Goal: Find specific page/section: Find specific page/section

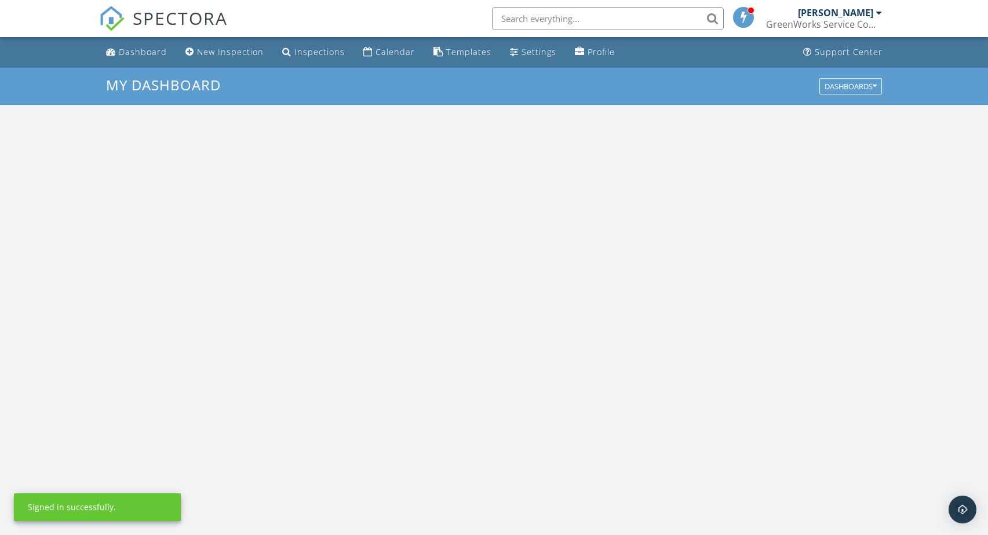
click at [540, 17] on input "text" at bounding box center [608, 18] width 232 height 23
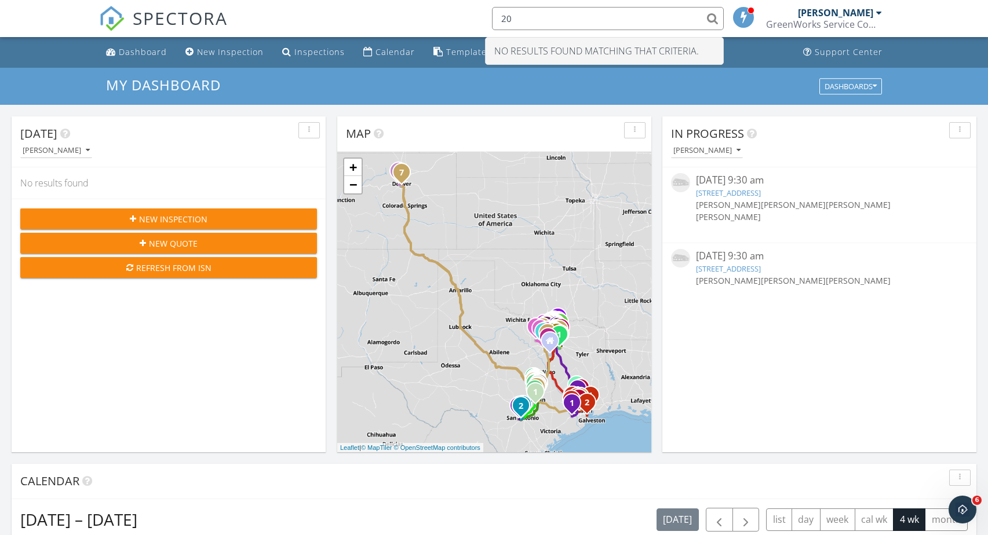
type input "2"
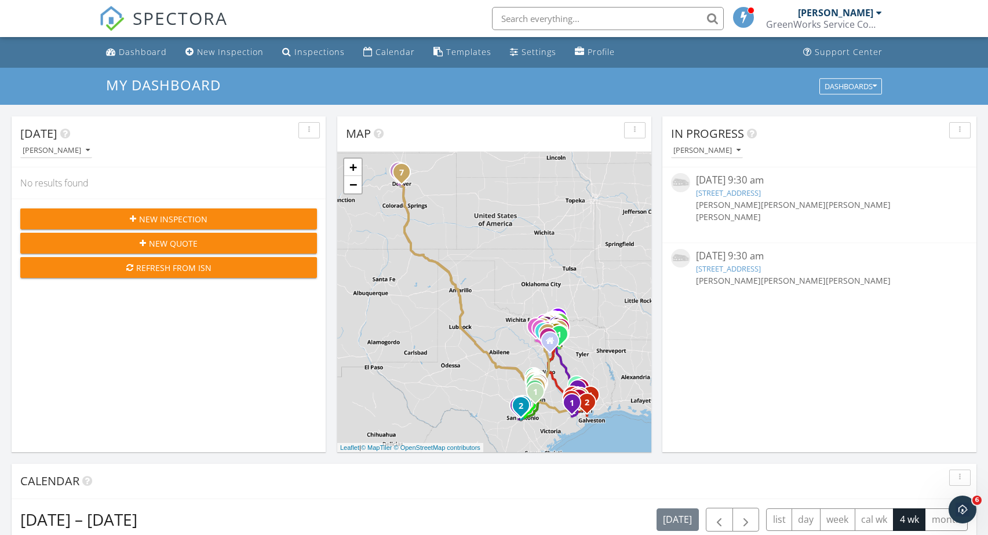
click at [626, 14] on input "text" at bounding box center [608, 18] width 232 height 23
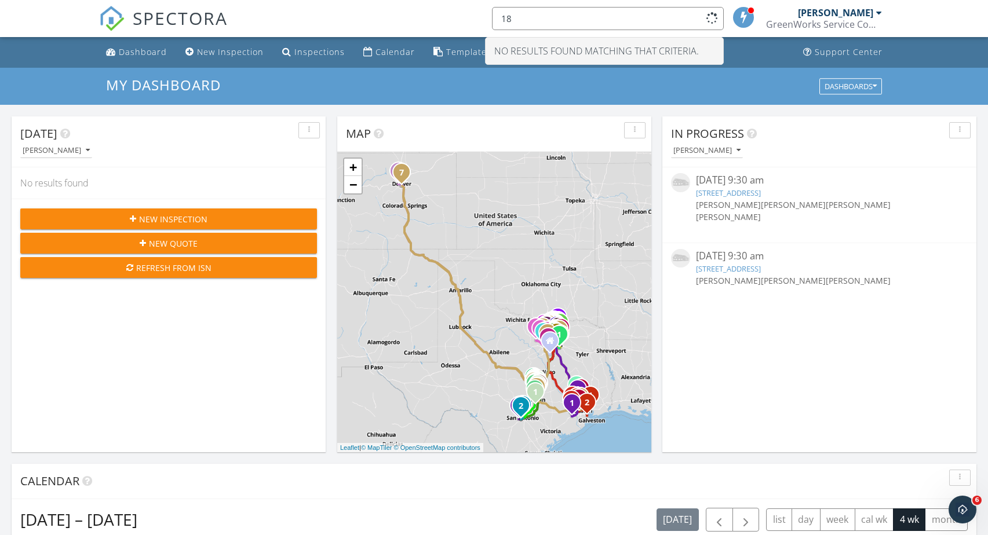
type input "1"
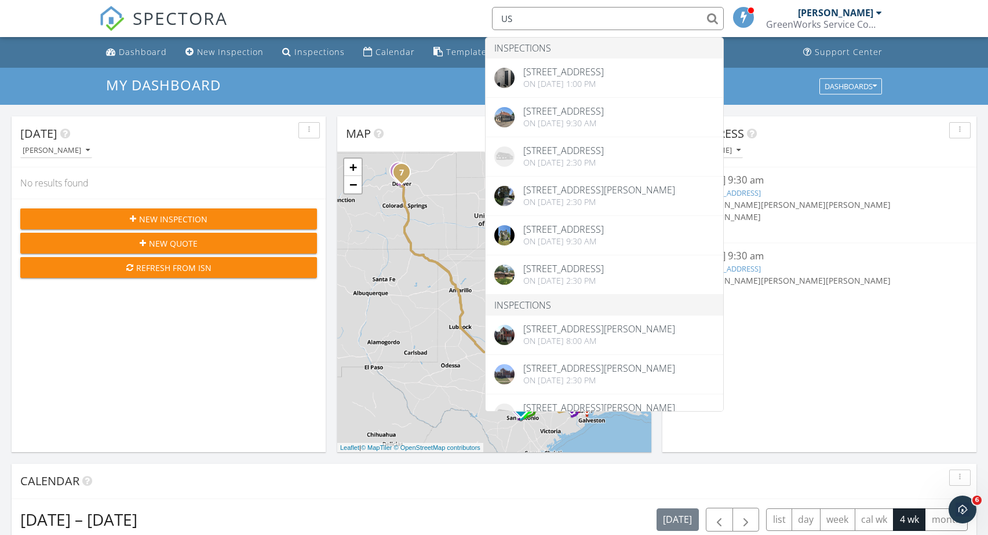
type input "U"
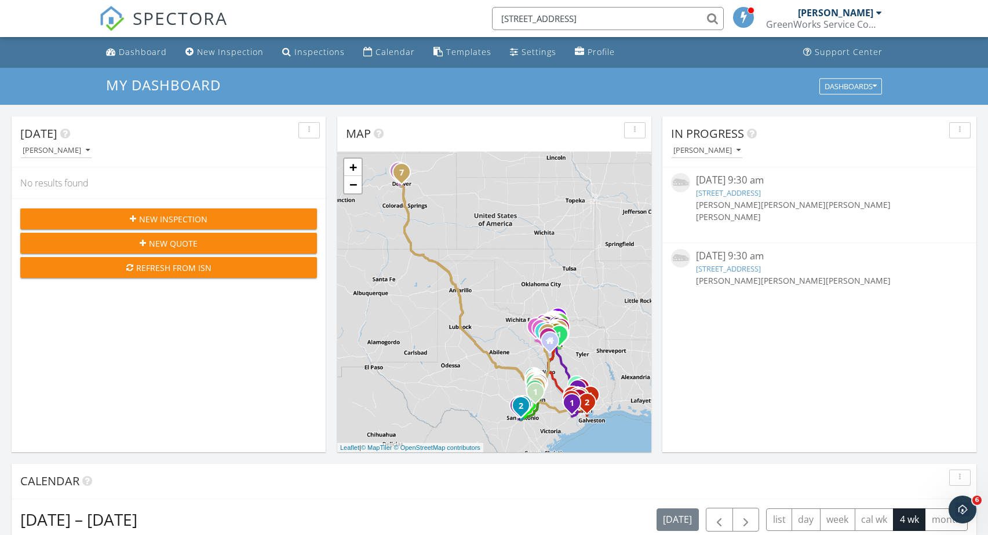
type input "[STREET_ADDRESS]"
click at [576, 20] on input "[STREET_ADDRESS]" at bounding box center [608, 18] width 232 height 23
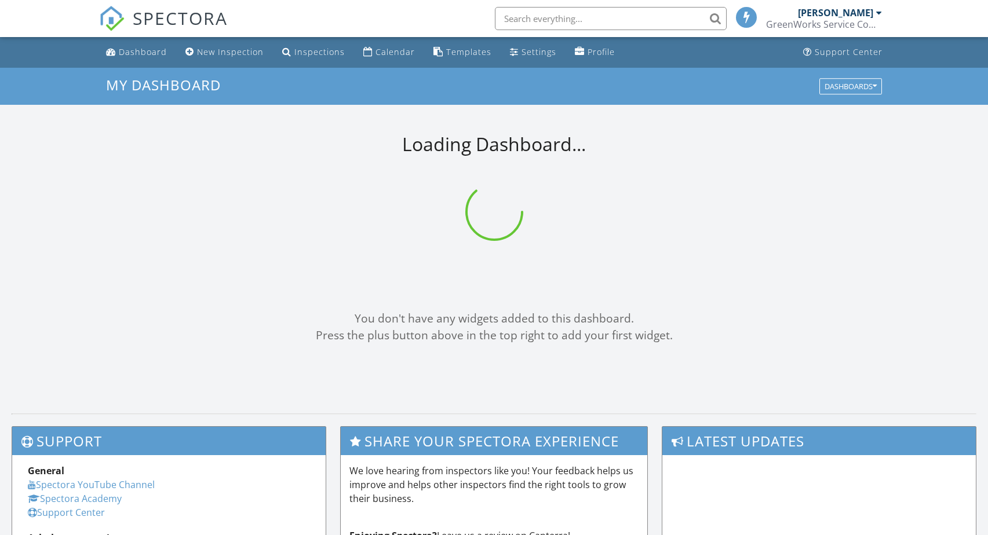
click at [535, 20] on input "text" at bounding box center [611, 18] width 232 height 23
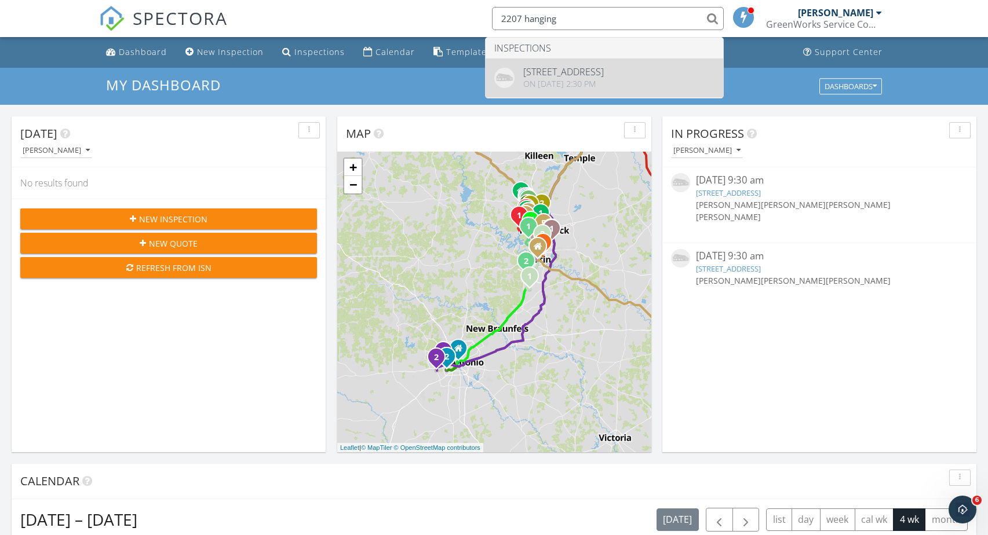
type input "2207 hanging"
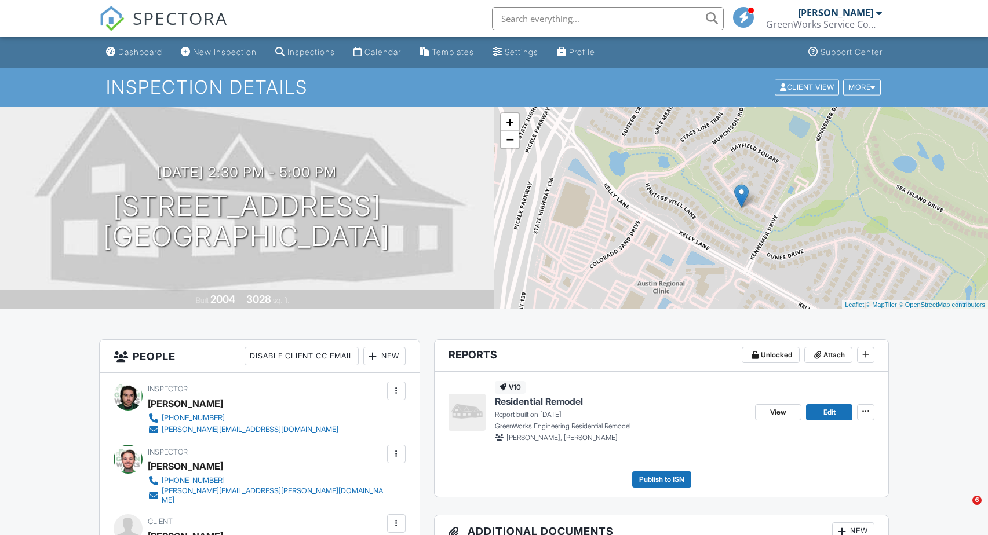
click at [539, 402] on span "Residential Remodel" at bounding box center [539, 401] width 88 height 13
